Goal: Task Accomplishment & Management: Manage account settings

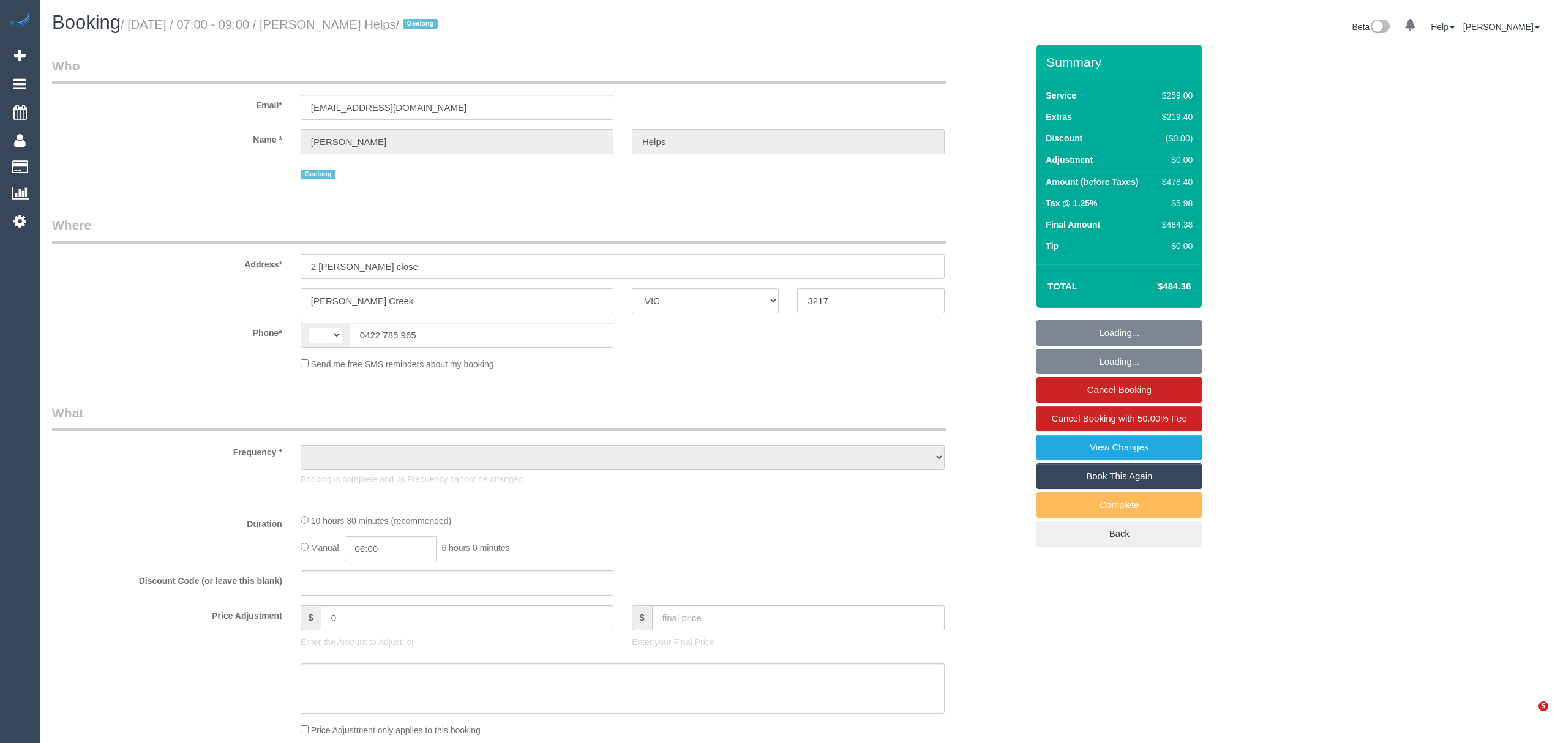
select select "VIC"
select select "string:stripe-pm_1RuRpc2GScqysDRVkztFHtLl"
select select "number:28"
select select "number:14"
select select "number:18"
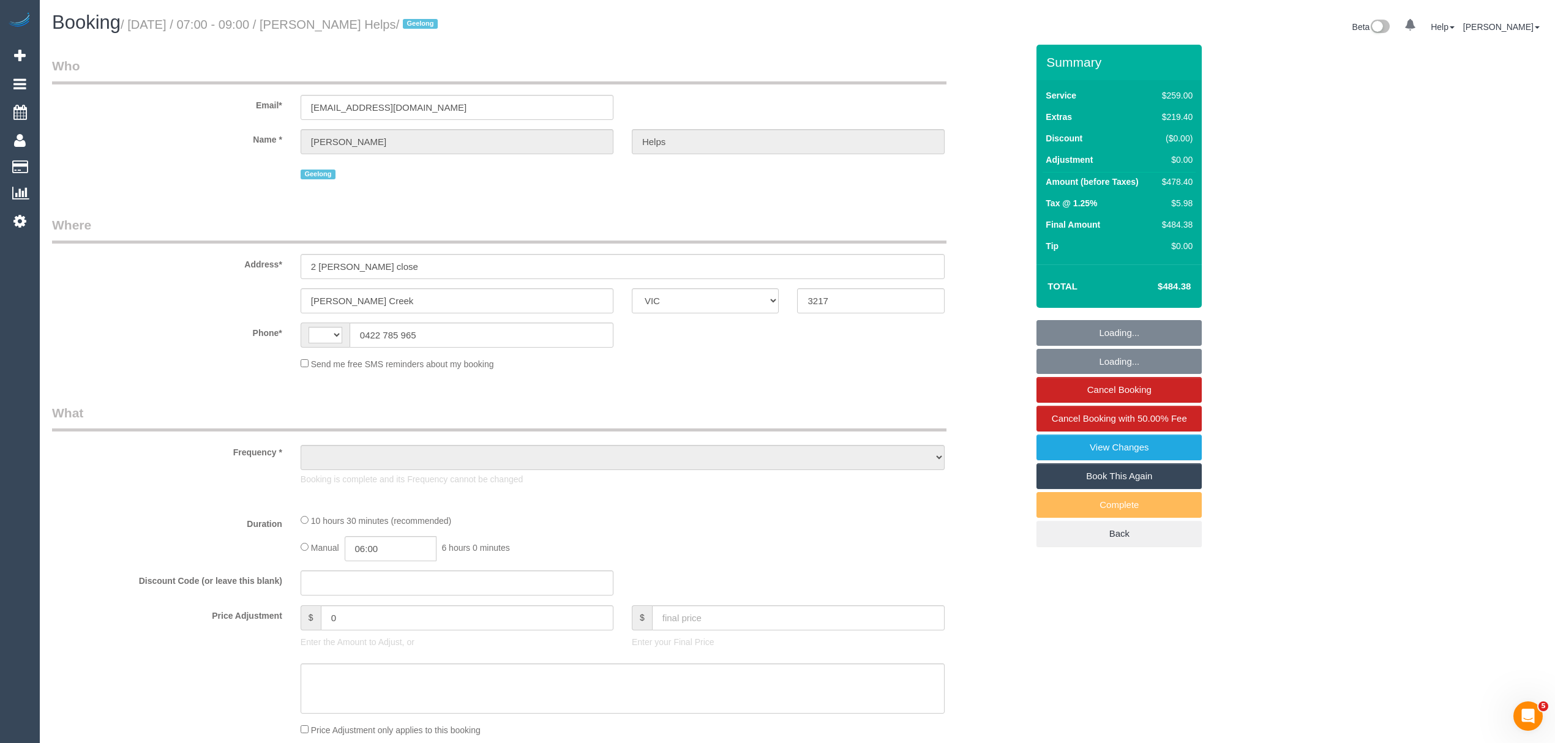
select select "number:24"
select select "number:26"
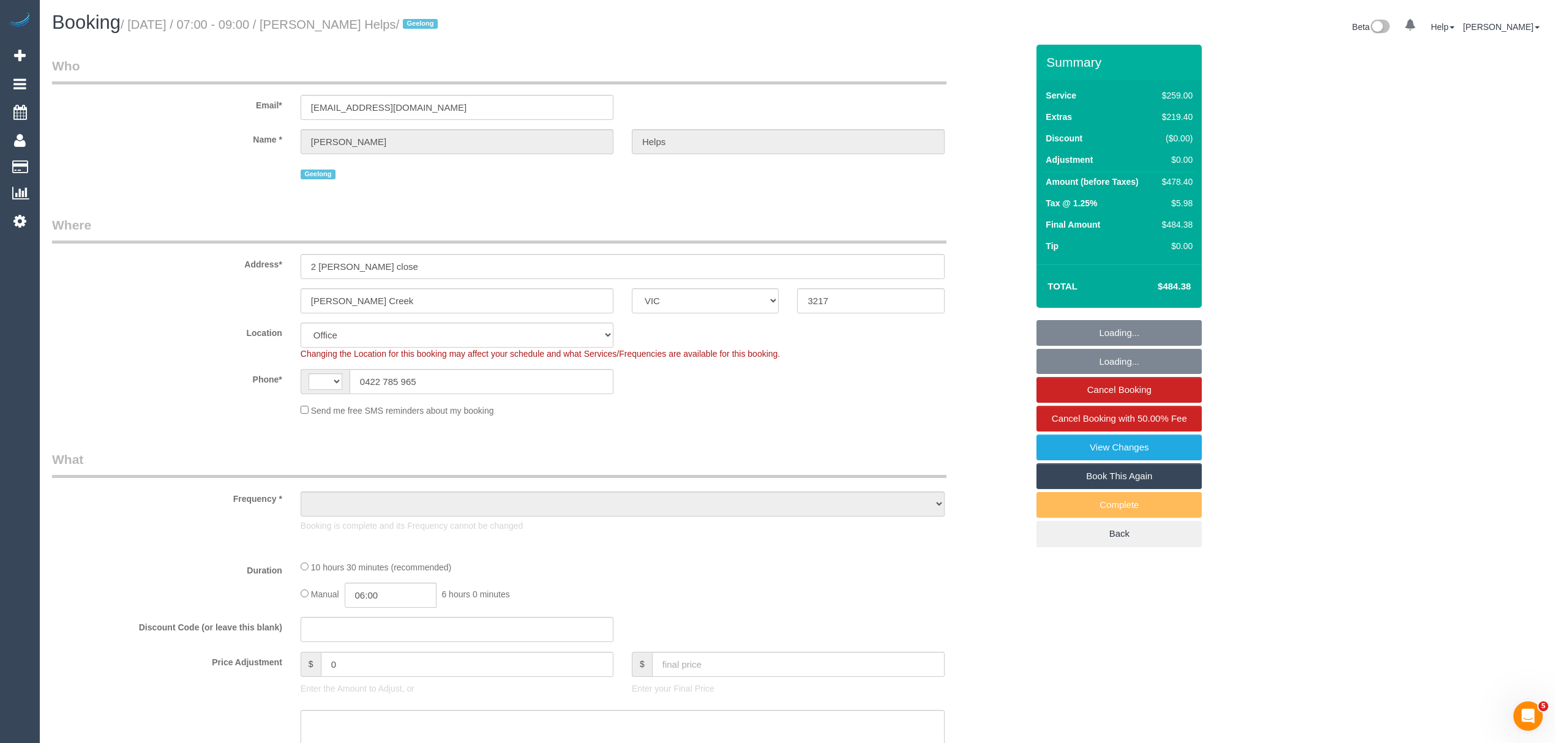
select select "string:AU"
select select "object:910"
